Goal: Task Accomplishment & Management: Complete application form

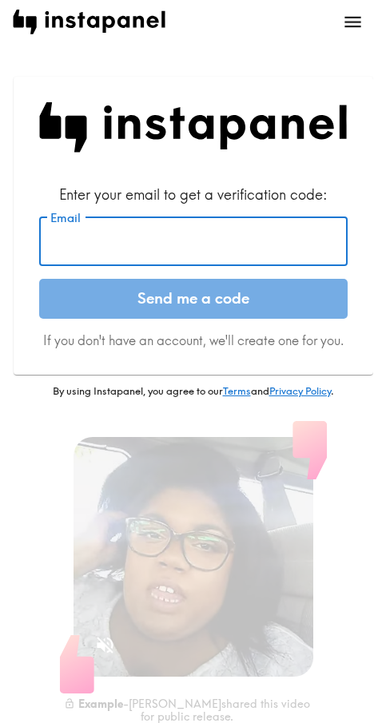
click at [144, 241] on input "Email" at bounding box center [193, 242] width 308 height 50
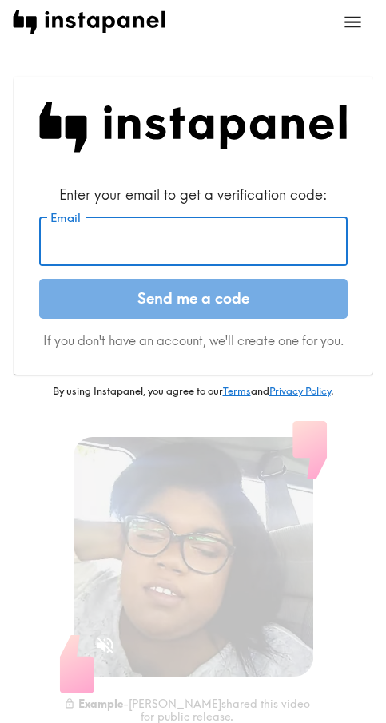
paste input "[EMAIL_ADDRESS][DOMAIN_NAME]"
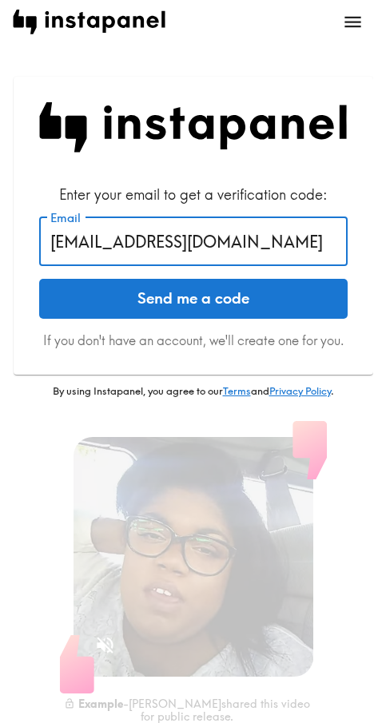
type input "[EMAIL_ADDRESS][DOMAIN_NAME]"
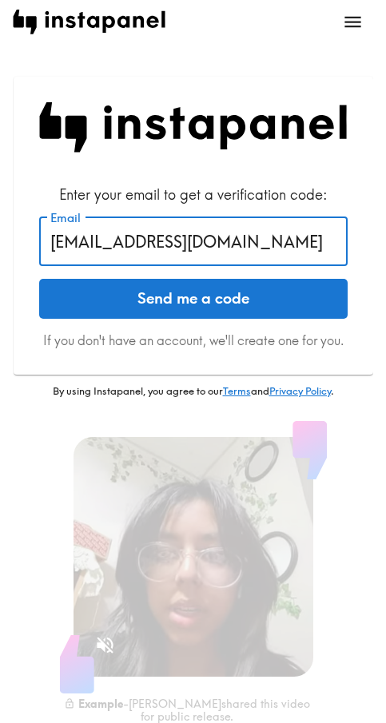
drag, startPoint x: 256, startPoint y: 242, endPoint x: 32, endPoint y: 242, distance: 223.7
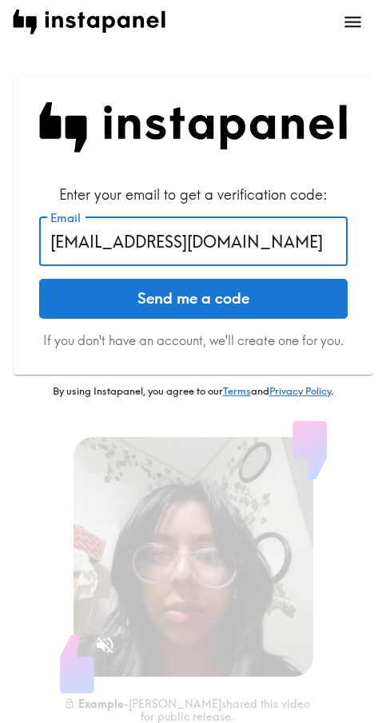
click at [32, 242] on div "Enter your email to get a verification code: Email [EMAIL_ADDRESS][DOMAIN_NAME]…" at bounding box center [194, 226] width 360 height 298
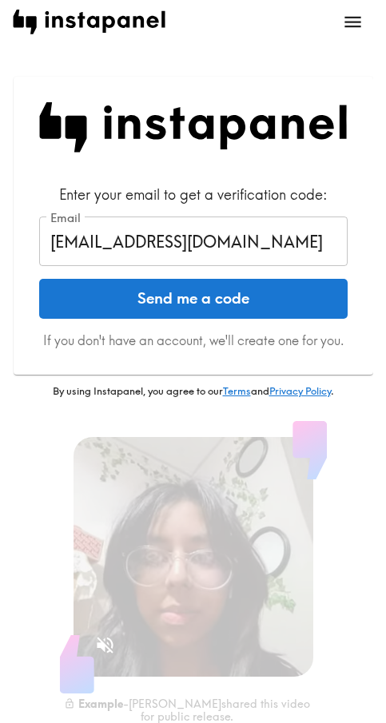
click at [69, 294] on button "Send me a code" at bounding box center [193, 299] width 308 height 40
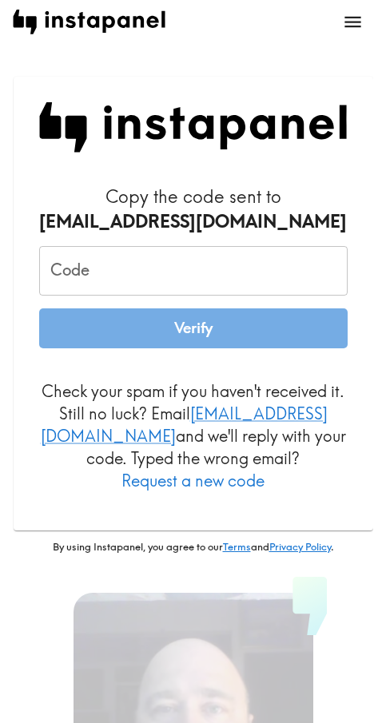
click at [135, 263] on input "Code" at bounding box center [193, 271] width 308 height 50
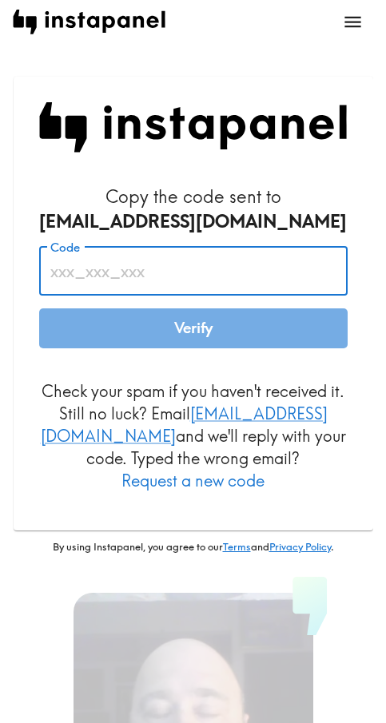
paste input "Ykj_7tT_NBq"
type input "Ykj_7tT_NBq"
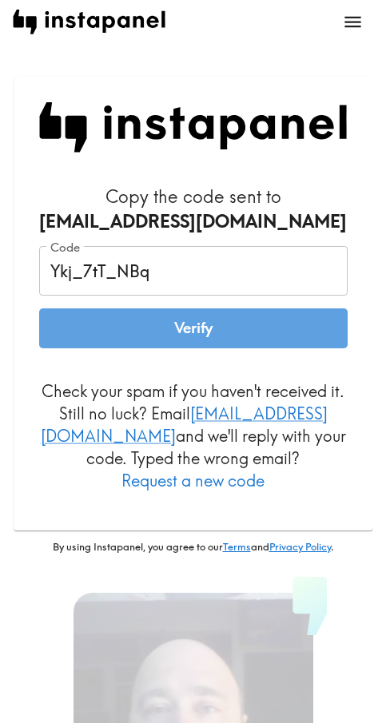
click at [130, 327] on button "Verify" at bounding box center [193, 328] width 308 height 40
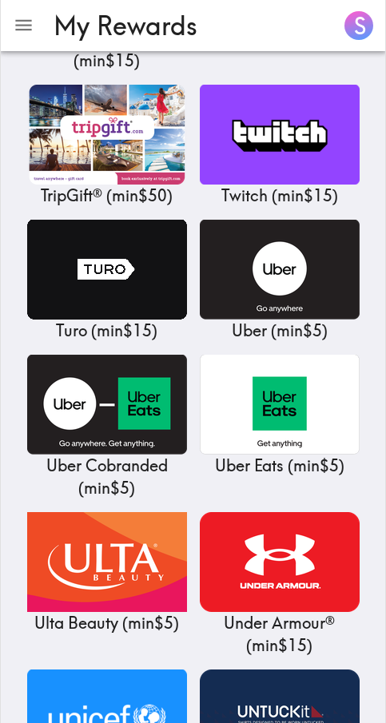
scroll to position [19008, 0]
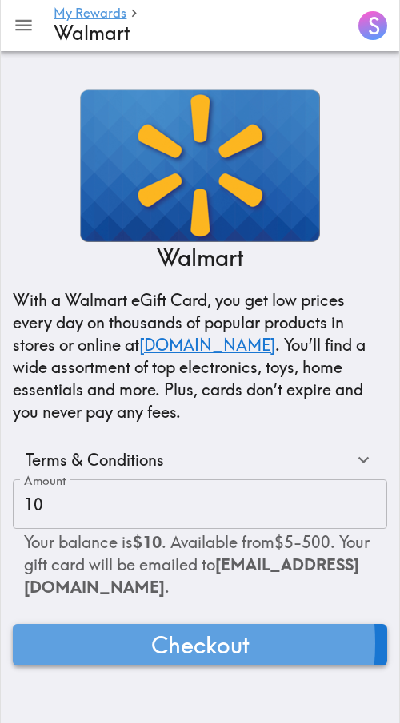
click at [128, 643] on button "Checkout" at bounding box center [200, 645] width 374 height 42
